Goal: Information Seeking & Learning: Learn about a topic

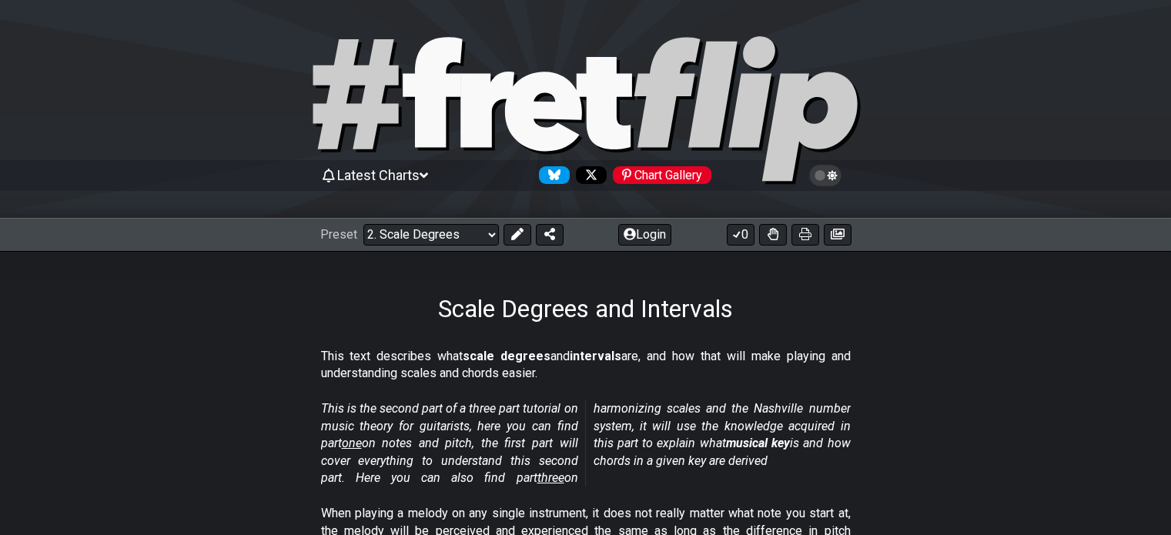
select select "/scale-degrees-and-intervals"
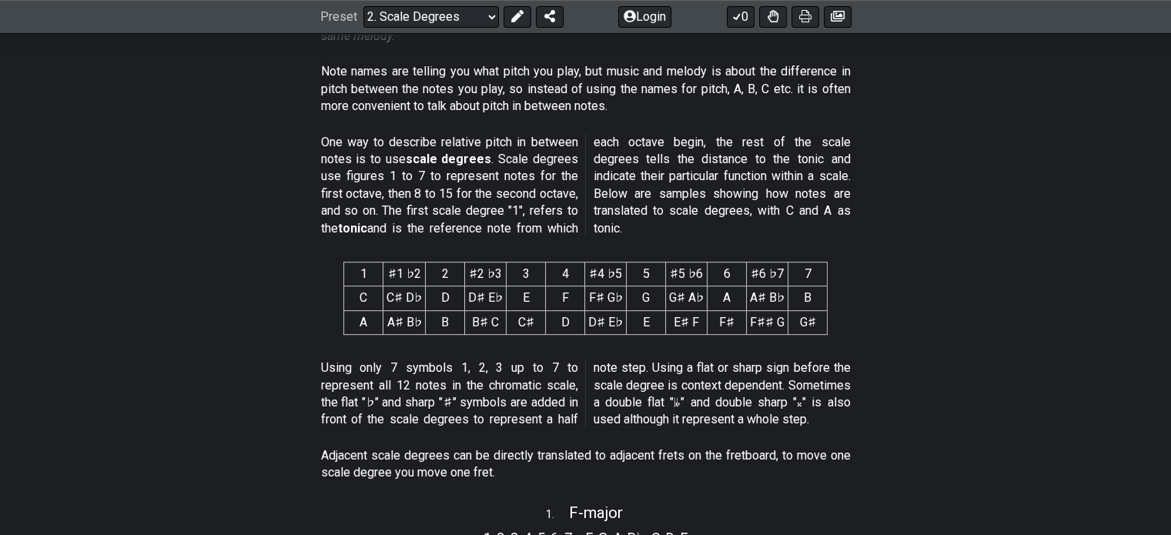
scroll to position [539, 0]
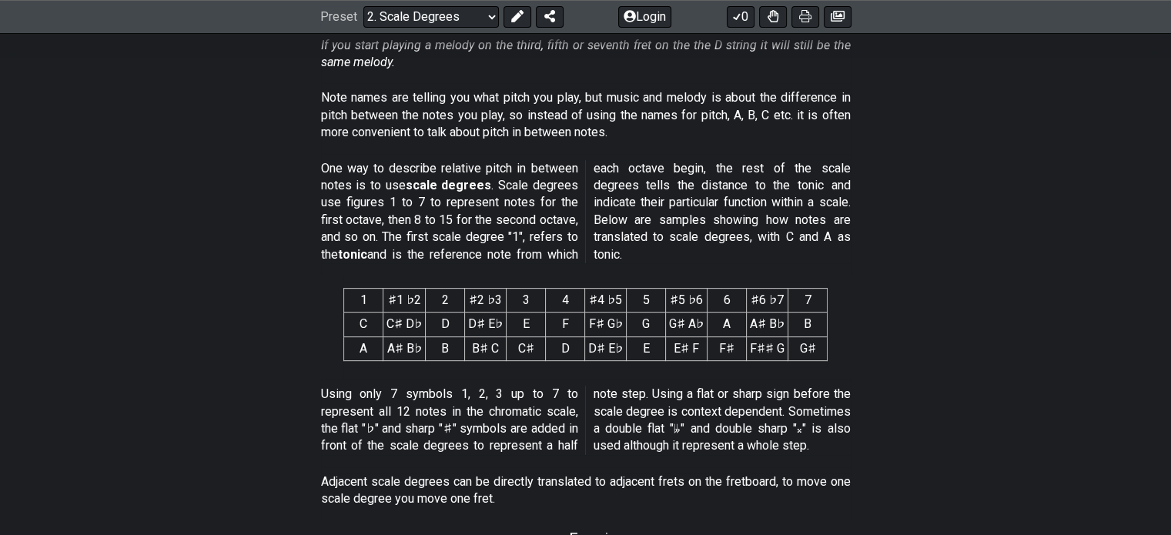
drag, startPoint x: 385, startPoint y: 304, endPoint x: 434, endPoint y: 303, distance: 49.3
click at [434, 303] on tr "1 ♯1 ♭2 2 ♯2 ♭3 3 4 ♯4 ♭5 5 ♯5 ♭6 6 ♯6 ♭7 7" at bounding box center [585, 301] width 483 height 24
drag, startPoint x: 428, startPoint y: 298, endPoint x: 463, endPoint y: 326, distance: 45.0
click at [463, 326] on table "1 ♯1 ♭2 2 ♯2 ♭3 3 4 ♯4 ♭5 5 ♯5 ♭6 6 ♯6 ♭7 7 C C♯ D♭ D D♯ E♭ E F F♯ G♭ G G♯ A♭ A…" at bounding box center [585, 324] width 484 height 73
drag, startPoint x: 463, startPoint y: 298, endPoint x: 488, endPoint y: 291, distance: 25.6
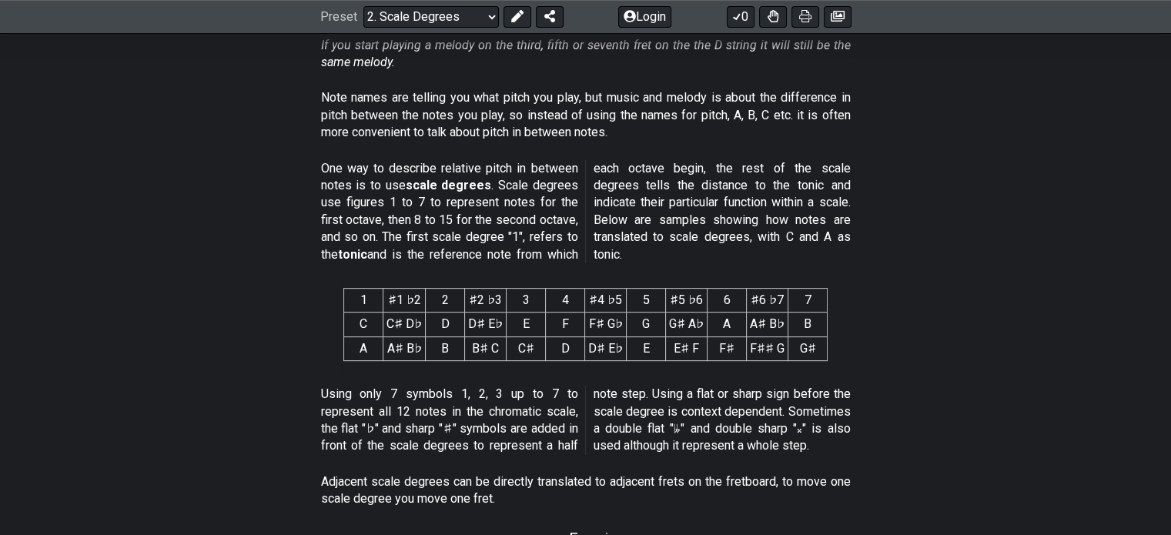
click at [488, 291] on tr "1 ♯1 ♭2 2 ♯2 ♭3 3 4 ♯4 ♭5 5 ♯5 ♭6 6 ♯6 ♭7 7" at bounding box center [585, 301] width 483 height 24
drag, startPoint x: 488, startPoint y: 291, endPoint x: 538, endPoint y: 301, distance: 51.0
click at [538, 301] on tr "1 ♯1 ♭2 2 ♯2 ♭3 3 4 ♯4 ♭5 5 ♯5 ♭6 6 ♯6 ♭7 7" at bounding box center [585, 301] width 483 height 24
drag, startPoint x: 426, startPoint y: 312, endPoint x: 490, endPoint y: 311, distance: 64.7
click at [449, 341] on table "1 ♯1 ♭2 2 ♯2 ♭3 3 4 ♯4 ♭5 5 ♯5 ♭6 6 ♯6 ♭7 7 C C♯ D♭ D D♯ E♭ E F F♯ G♭ G G♯ A♭ A…" at bounding box center [585, 324] width 484 height 73
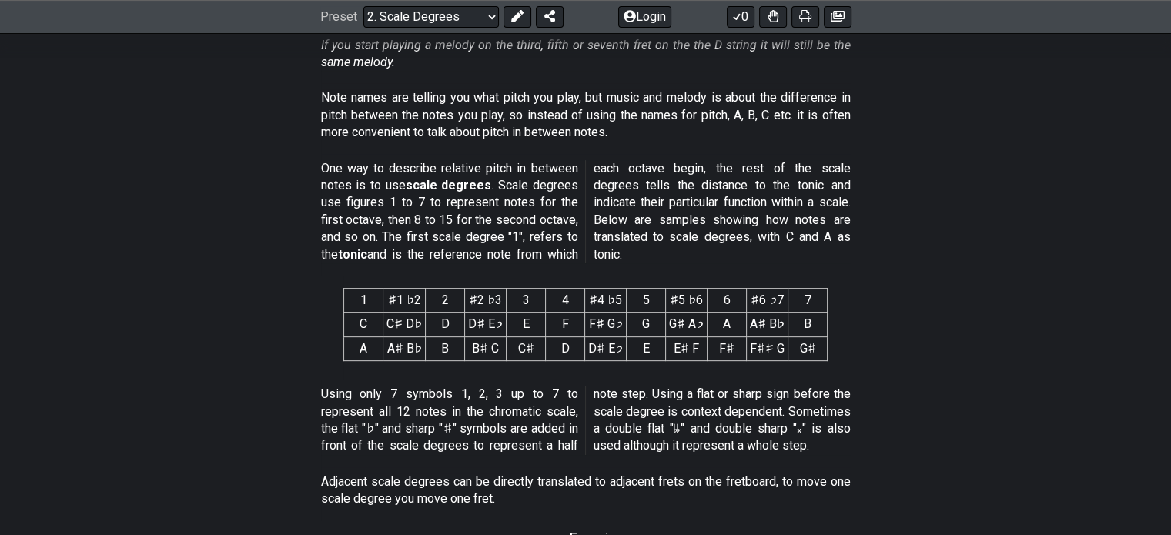
drag, startPoint x: 494, startPoint y: 296, endPoint x: 537, endPoint y: 332, distance: 55.8
click at [531, 335] on table "1 ♯1 ♭2 2 ♯2 ♭3 3 4 ♯4 ♭5 5 ♯5 ♭6 6 ♯6 ♭7 7 C C♯ D♭ D D♯ E♭ E F F♯ G♭ G G♯ A♭ A…" at bounding box center [585, 324] width 484 height 73
drag, startPoint x: 565, startPoint y: 303, endPoint x: 593, endPoint y: 286, distance: 32.9
click at [593, 286] on span "1 ♯1 ♭2 2 ♯2 ♭3 3 4 ♯4 ♭5 5 ♯5 ♭6 6 ♯6 ♭7 7 C C♯ D♭ D D♯ E♭ E F F♯ G♭ G G♯ A♭ A…" at bounding box center [585, 324] width 484 height 85
drag, startPoint x: 593, startPoint y: 294, endPoint x: 593, endPoint y: 256, distance: 37.7
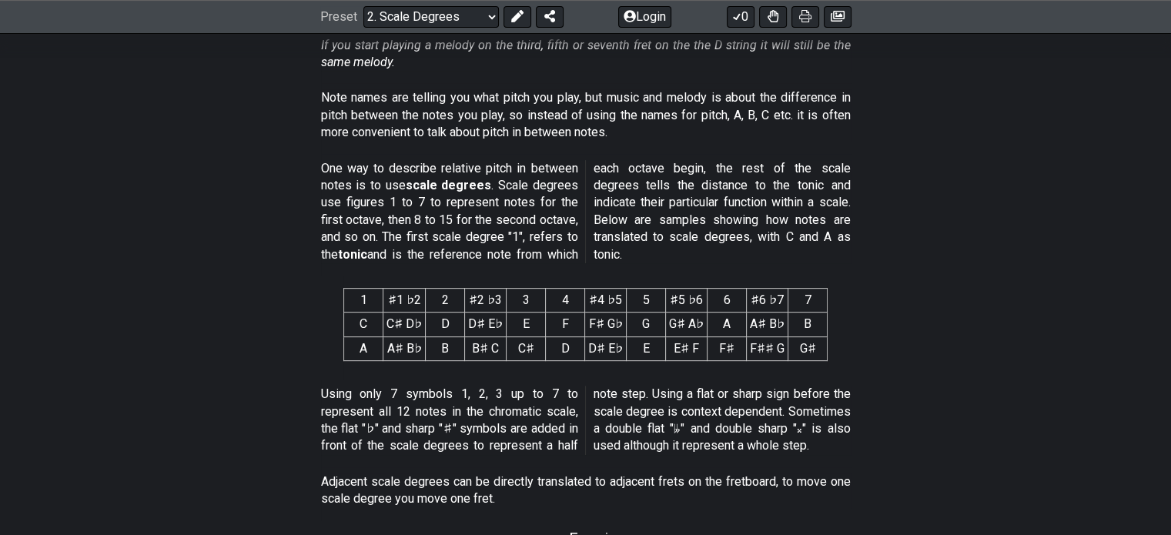
drag, startPoint x: 596, startPoint y: 326, endPoint x: 606, endPoint y: 332, distance: 11.1
click at [603, 338] on tbody "C C♯ D♭ D D♯ E♭ E F F♯ G♭ G G♯ A♭ A A♯ B♭ B A A♯ B♭ B B♯ C C♯ D D♯ E♭ E E♯ F F♯…" at bounding box center [585, 336] width 483 height 48
drag, startPoint x: 650, startPoint y: 276, endPoint x: 653, endPoint y: 349, distance: 73.2
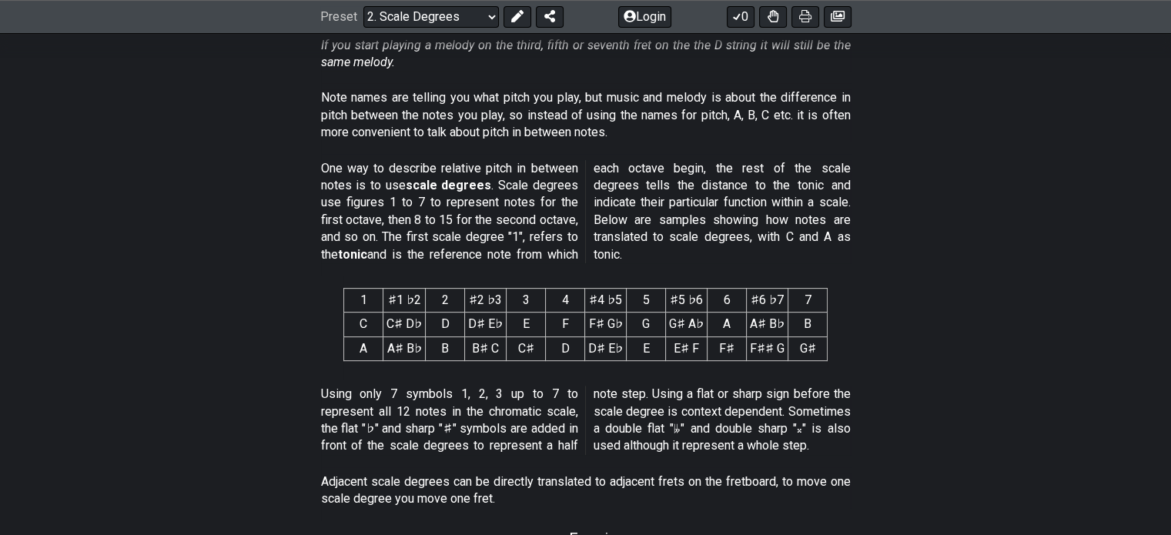
drag, startPoint x: 643, startPoint y: 292, endPoint x: 653, endPoint y: 319, distance: 28.5
click at [640, 332] on table "1 ♯1 ♭2 2 ♯2 ♭3 3 4 ♯4 ♭5 5 ♯5 ♭6 6 ♯6 ♭7 7 C C♯ D♭ D D♯ E♭ E F F♯ G♭ G G♯ A♭ A…" at bounding box center [585, 324] width 484 height 73
drag, startPoint x: 676, startPoint y: 292, endPoint x: 685, endPoint y: 310, distance: 20.7
click at [680, 320] on table "1 ♯1 ♭2 2 ♯2 ♭3 3 4 ♯4 ♭5 5 ♯5 ♭6 6 ♯6 ♭7 7 C C♯ D♭ D D♯ E♭ E F F♯ G♭ G G♯ A♭ A…" at bounding box center [585, 324] width 484 height 73
drag, startPoint x: 734, startPoint y: 276, endPoint x: 659, endPoint y: 247, distance: 80.9
